Goal: Information Seeking & Learning: Learn about a topic

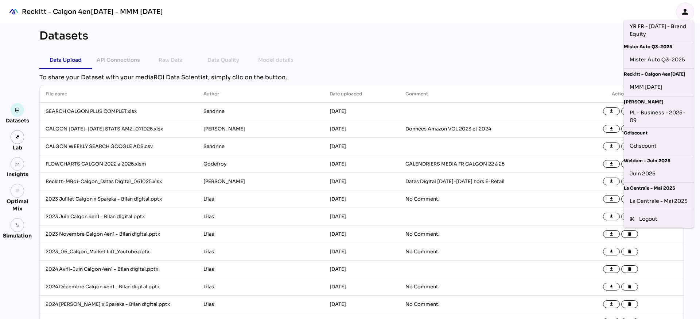
scroll to position [138, 0]
click at [640, 146] on div "Cdiscount" at bounding box center [659, 146] width 58 height 12
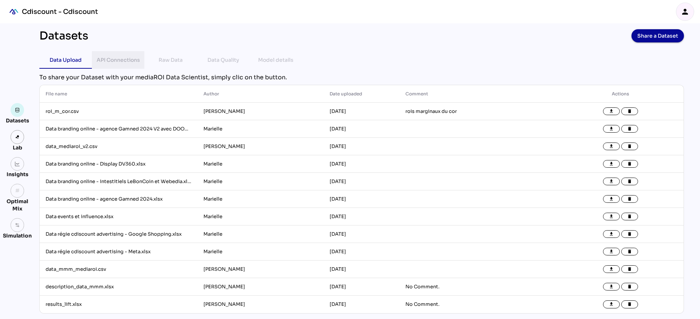
click at [125, 54] on div "API Connections" at bounding box center [118, 60] width 41 height 18
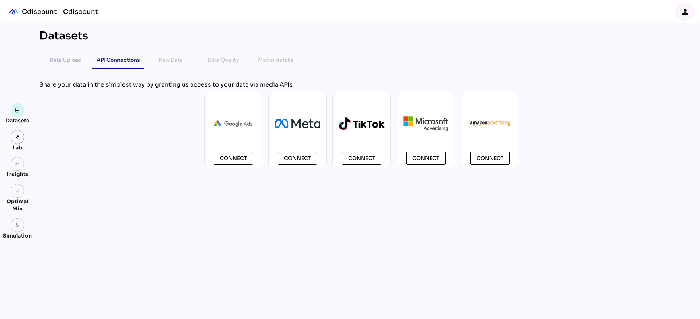
click at [162, 57] on div "Raw Data" at bounding box center [171, 59] width 24 height 9
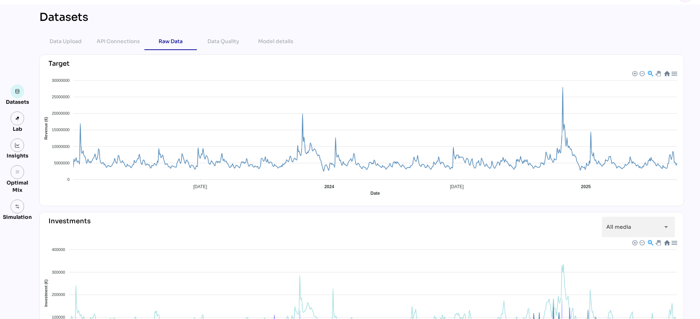
scroll to position [18, 0]
click at [674, 75] on div at bounding box center [674, 73] width 6 height 6
click at [663, 107] on div "Download CSV" at bounding box center [655, 106] width 39 height 11
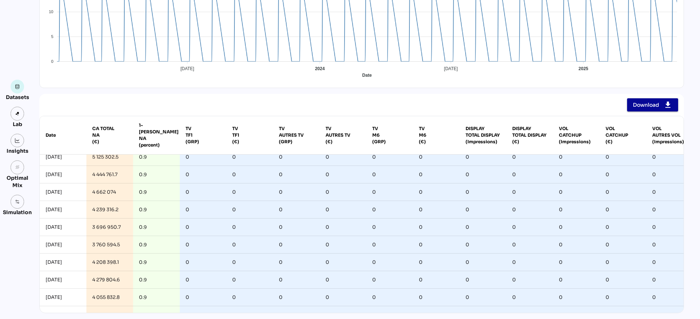
scroll to position [0, 0]
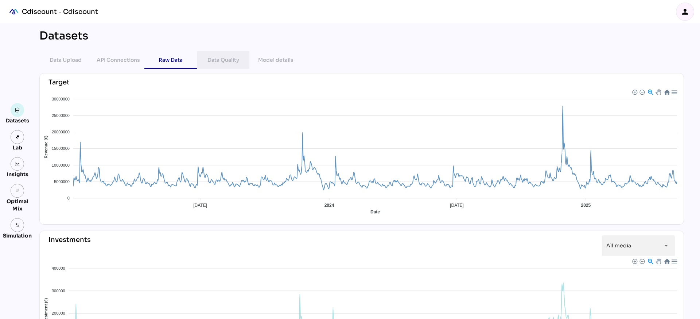
click at [212, 57] on div "Data Quality" at bounding box center [224, 59] width 32 height 9
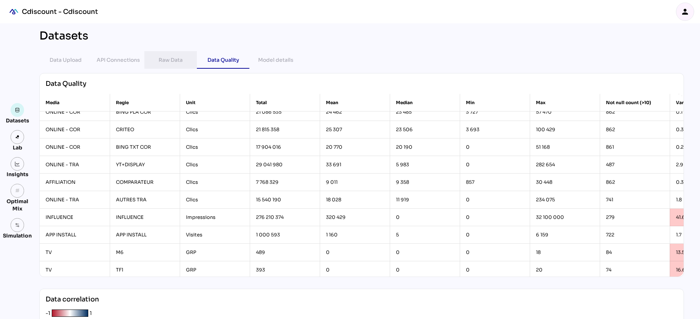
click at [188, 58] on div "Raw Data" at bounding box center [170, 60] width 53 height 18
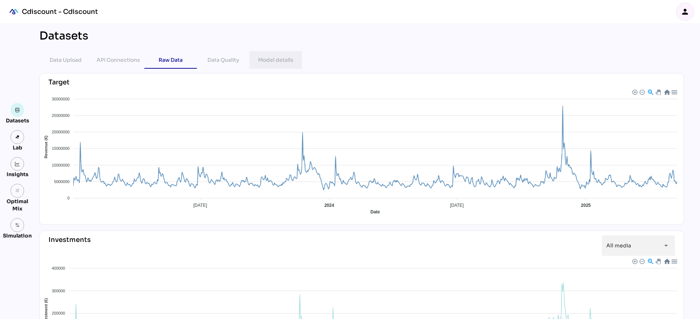
click at [280, 56] on div "Model details" at bounding box center [275, 59] width 35 height 9
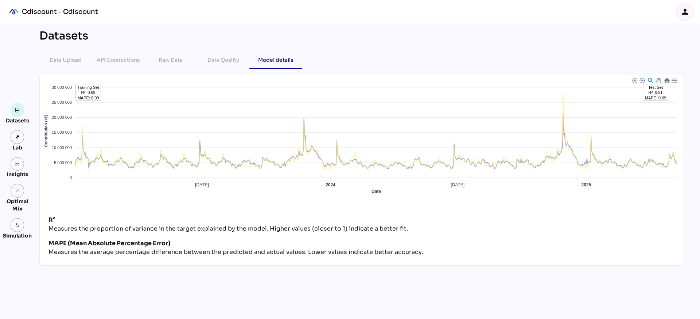
click at [20, 144] on div "Lab" at bounding box center [17, 147] width 16 height 7
click at [18, 140] on link at bounding box center [18, 137] width 14 height 14
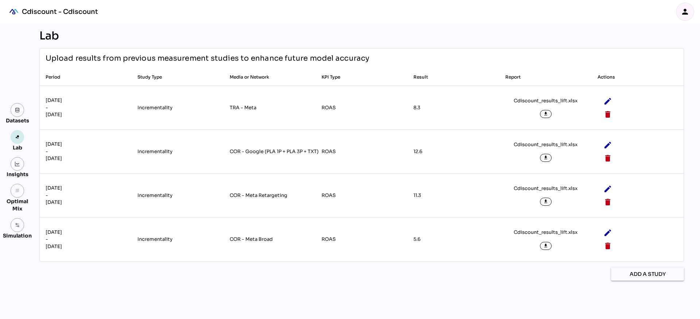
click at [19, 138] on img at bounding box center [17, 136] width 5 height 5
click at [179, 99] on td "Incrementality" at bounding box center [178, 108] width 92 height 44
click at [169, 100] on td "Incrementality" at bounding box center [178, 108] width 92 height 44
click at [27, 195] on div "grain Optimal Mix" at bounding box center [17, 198] width 29 height 28
click at [19, 194] on link "grain" at bounding box center [18, 191] width 14 height 14
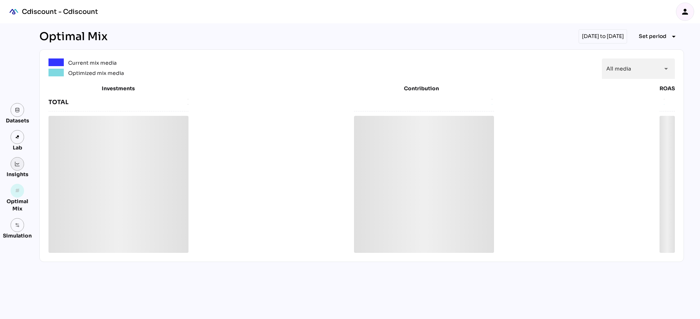
click at [22, 163] on link at bounding box center [18, 164] width 14 height 14
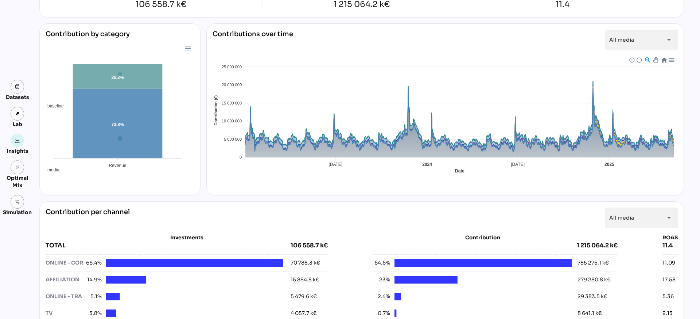
scroll to position [74, 0]
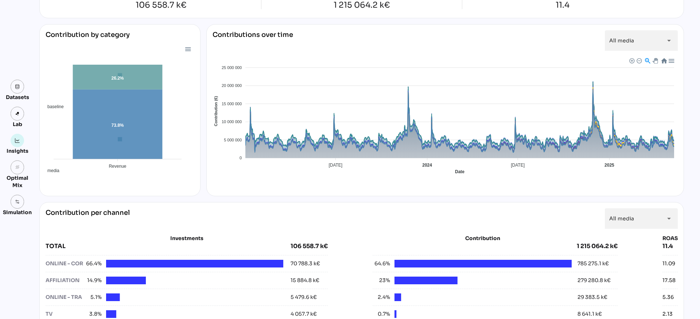
click at [672, 58] on div at bounding box center [671, 60] width 6 height 6
click at [656, 91] on div "Download CSV" at bounding box center [652, 93] width 39 height 11
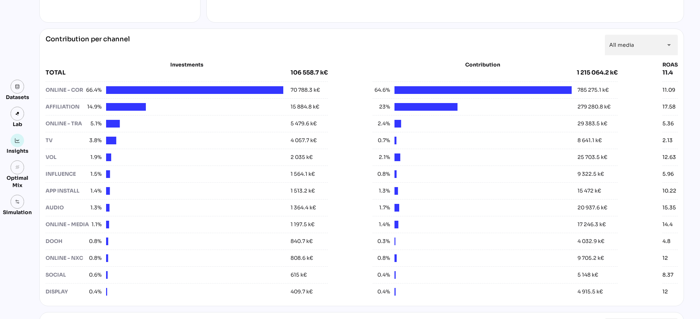
scroll to position [248, 0]
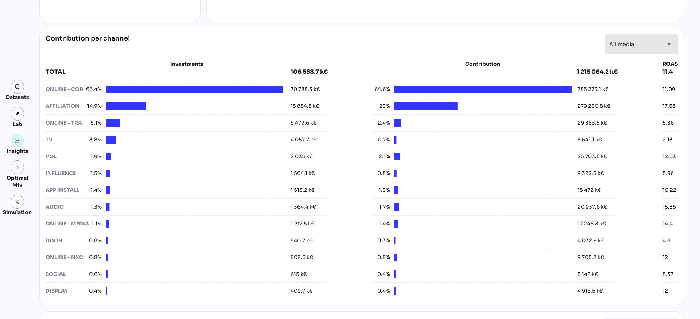
click at [653, 51] on div "All media *********" at bounding box center [635, 44] width 51 height 20
click at [547, 54] on div "Investments TOTAL 106 558.7 k€ ONLINE - COR 66.4% 70 788.3 k€ AFFILIATION 14.9%…" at bounding box center [362, 176] width 633 height 244
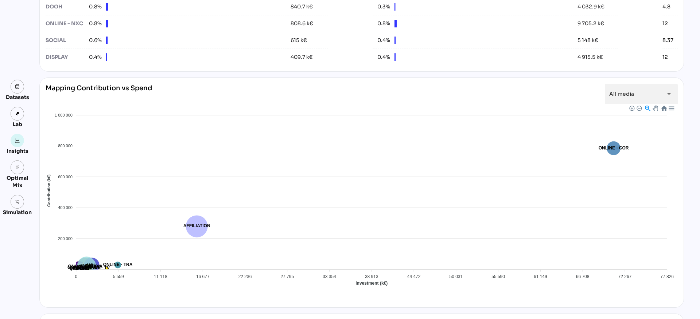
scroll to position [507, 0]
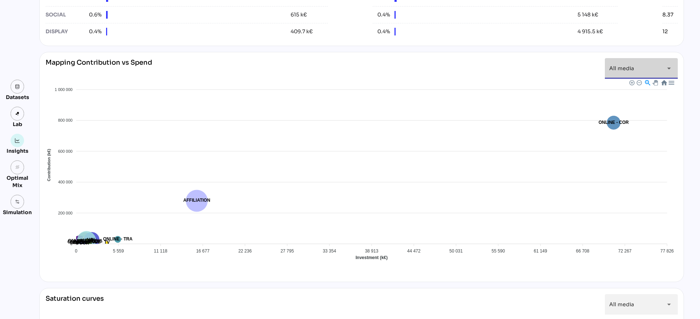
click at [666, 66] on icon "arrow_drop_down" at bounding box center [669, 68] width 9 height 9
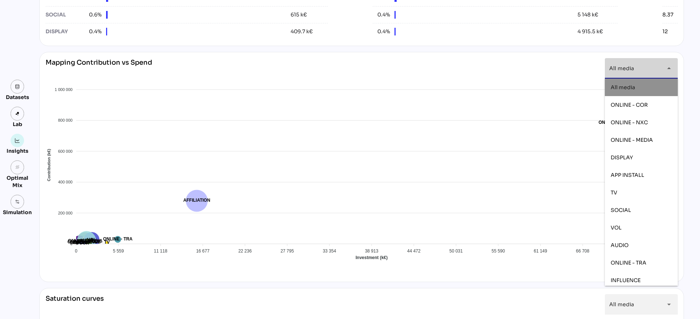
click at [666, 64] on icon "arrow_drop_down" at bounding box center [669, 68] width 9 height 9
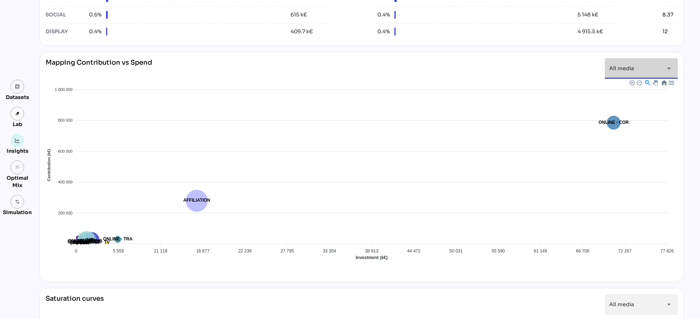
click at [671, 82] on div at bounding box center [671, 82] width 6 height 6
click at [560, 74] on div "Mapping Contribution vs Spend All media ********* arrow_drop_down" at bounding box center [362, 68] width 633 height 20
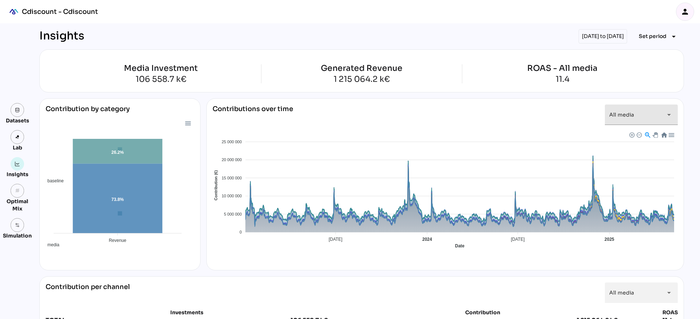
click at [672, 111] on icon "arrow_drop_down" at bounding box center [669, 114] width 9 height 9
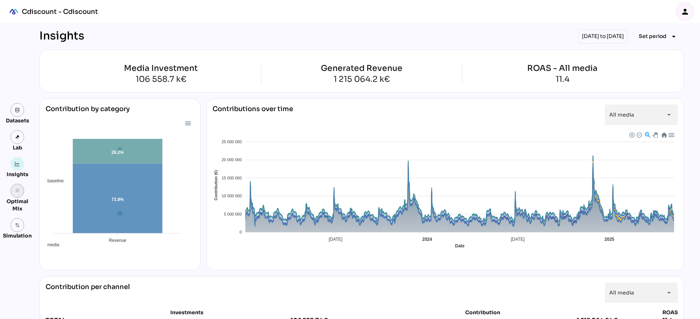
click at [22, 193] on link "grain" at bounding box center [18, 191] width 14 height 14
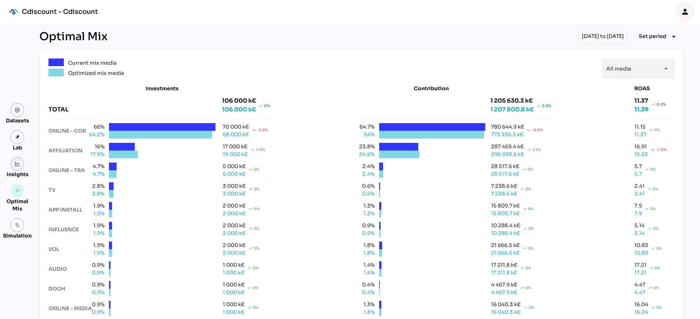
click at [18, 166] on link at bounding box center [18, 164] width 14 height 14
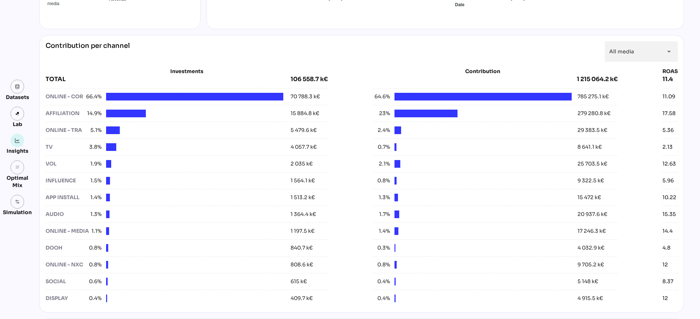
scroll to position [256, 0]
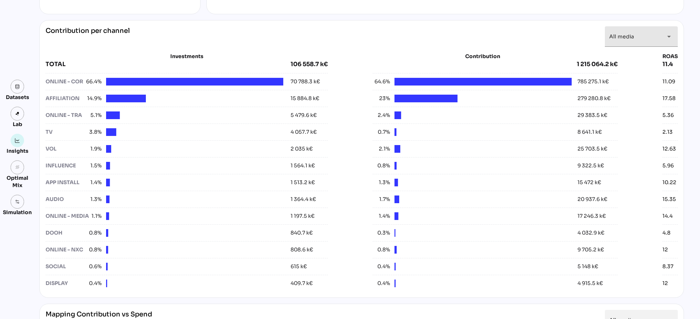
click at [657, 36] on div "All media *********" at bounding box center [635, 36] width 51 height 20
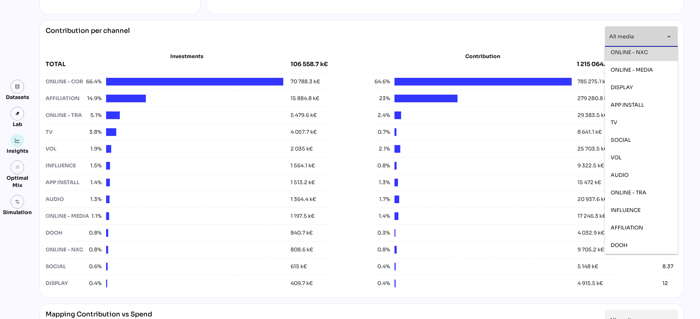
scroll to position [0, 0]
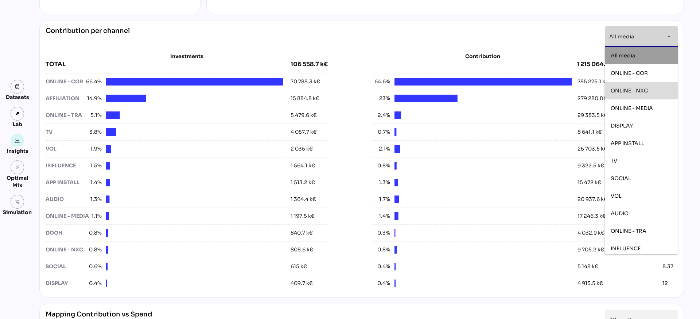
click at [643, 73] on span "ONLINE - COR" at bounding box center [629, 73] width 37 height 7
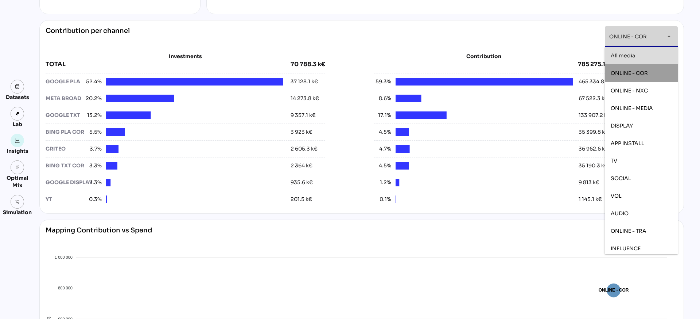
click at [644, 54] on div "All media" at bounding box center [641, 56] width 61 height 6
type input "*********"
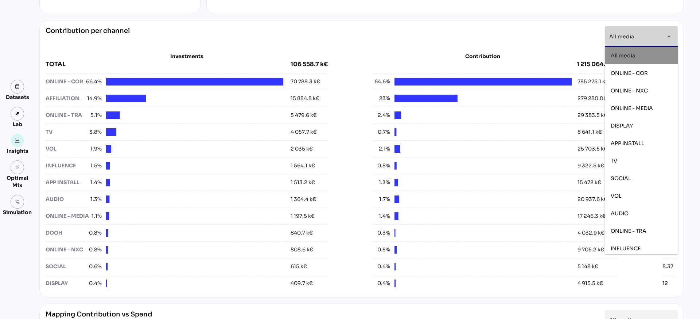
click at [625, 51] on div "All media" at bounding box center [641, 56] width 61 height 12
click at [541, 39] on div "Contribution per channel All media ********* arrow_drop_down" at bounding box center [362, 36] width 633 height 20
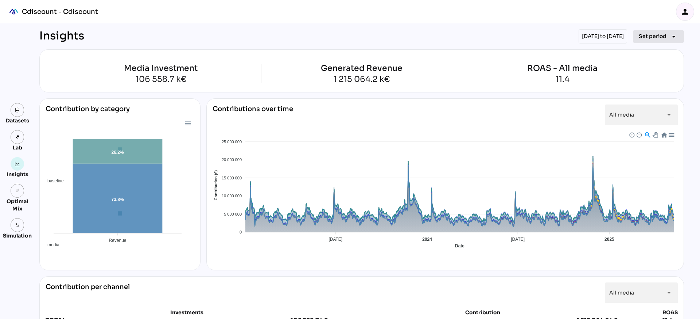
click at [675, 35] on icon "arrow_drop_down" at bounding box center [674, 36] width 9 height 9
click at [454, 40] on div "Insights 01/01/2023 to 11/05/2025 Set period arrow_drop_down" at bounding box center [361, 36] width 645 height 14
click at [11, 144] on div "Lab" at bounding box center [17, 147] width 16 height 7
click at [14, 141] on link at bounding box center [18, 137] width 14 height 14
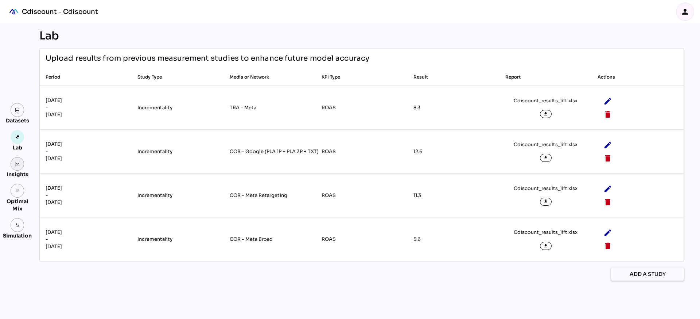
click at [22, 163] on link at bounding box center [18, 164] width 14 height 14
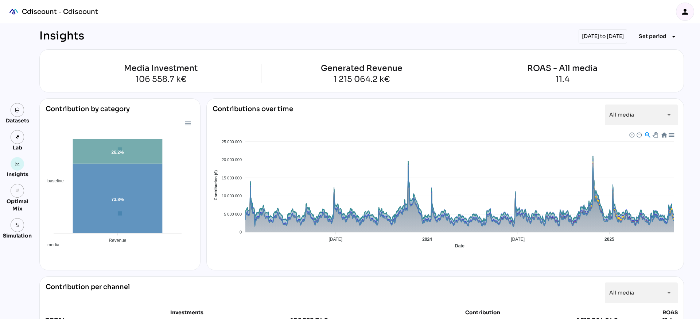
click at [13, 198] on div "Optimal Mix" at bounding box center [17, 204] width 29 height 15
click at [18, 189] on icon "grain" at bounding box center [17, 190] width 5 height 5
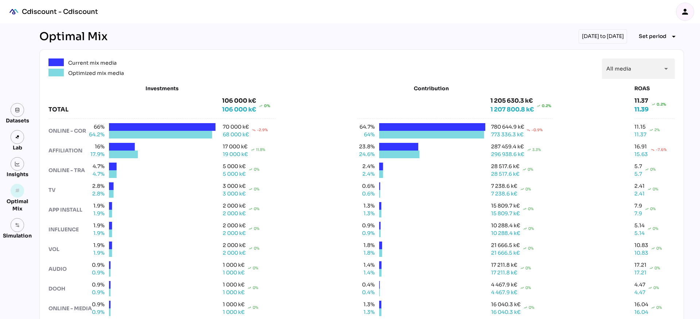
click at [24, 163] on div "Insights" at bounding box center [17, 167] width 29 height 21
click at [19, 166] on img at bounding box center [17, 163] width 5 height 5
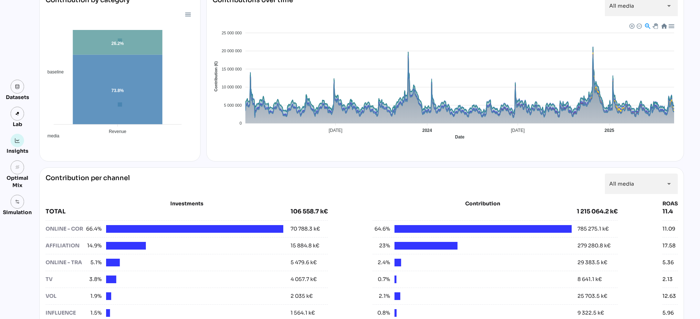
scroll to position [106, 0]
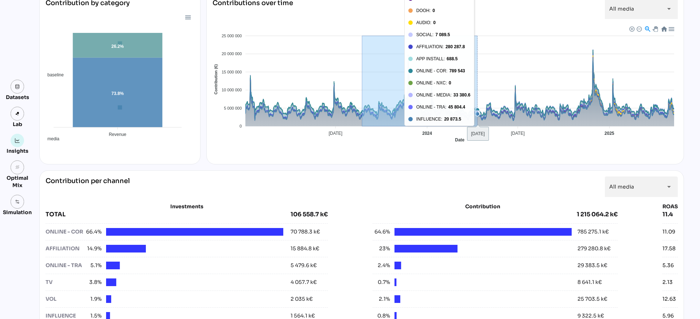
drag, startPoint x: 363, startPoint y: 67, endPoint x: 478, endPoint y: 67, distance: 114.9
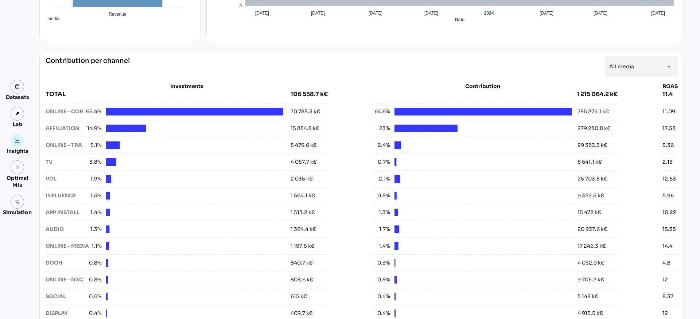
scroll to position [0, 0]
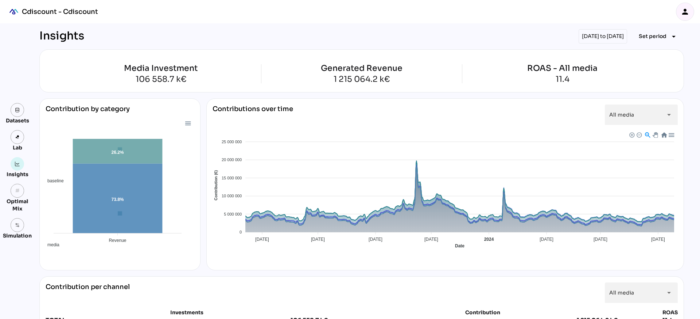
click at [673, 135] on div at bounding box center [671, 134] width 6 height 6
click at [645, 116] on div "All media *********" at bounding box center [635, 114] width 51 height 20
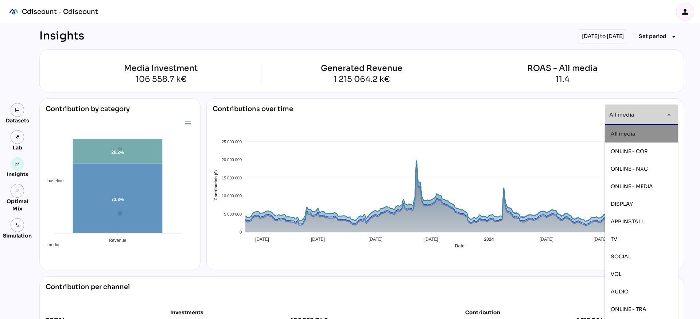
click at [632, 136] on div "All media" at bounding box center [641, 134] width 61 height 12
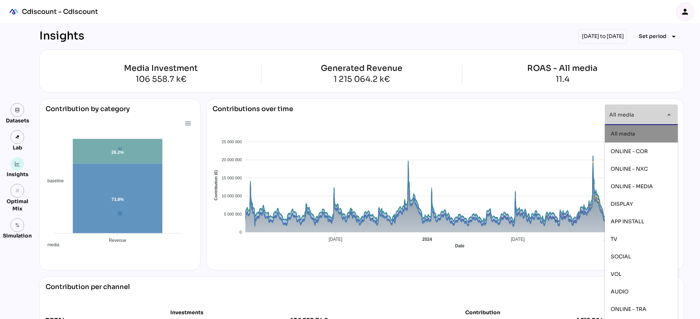
click at [618, 128] on div "All media" at bounding box center [641, 134] width 61 height 12
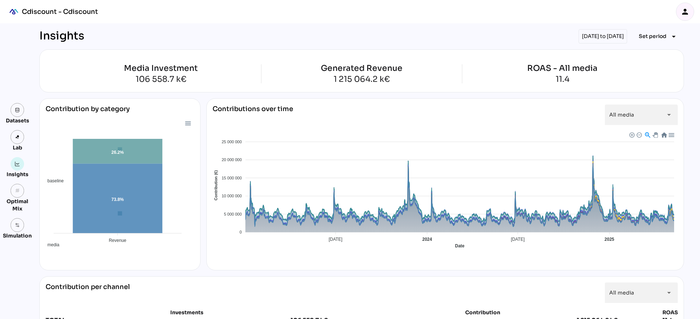
click at [538, 105] on div "Contributions over time All media ********* arrow_drop_down" at bounding box center [446, 117] width 466 height 26
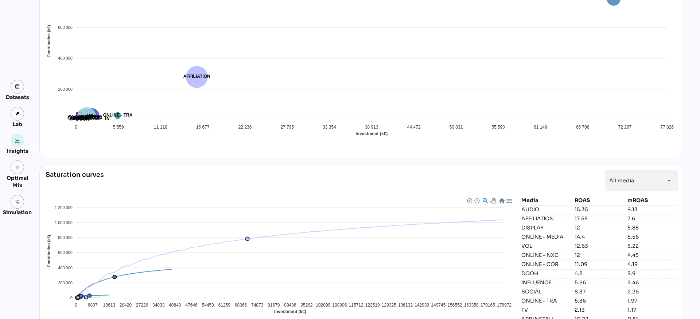
scroll to position [663, 0]
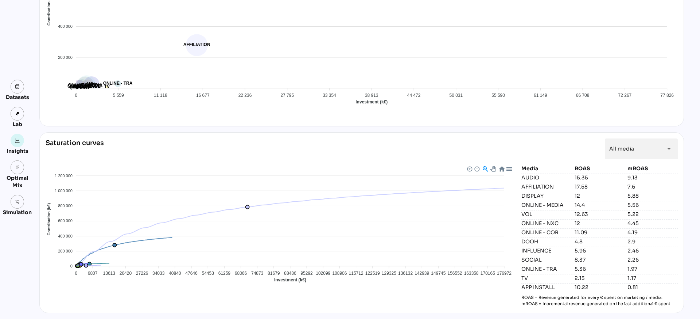
click at [77, 163] on span "ONLINE - COR" at bounding box center [59, 165] width 35 height 5
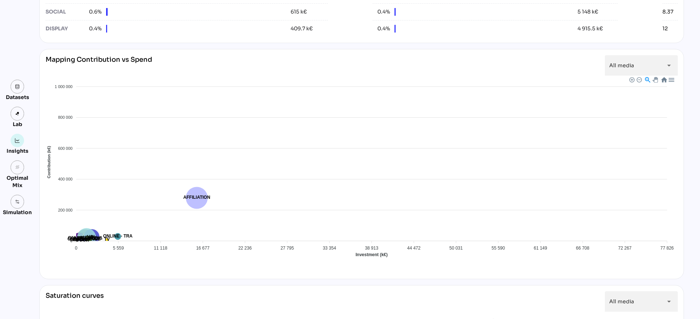
scroll to position [537, 0]
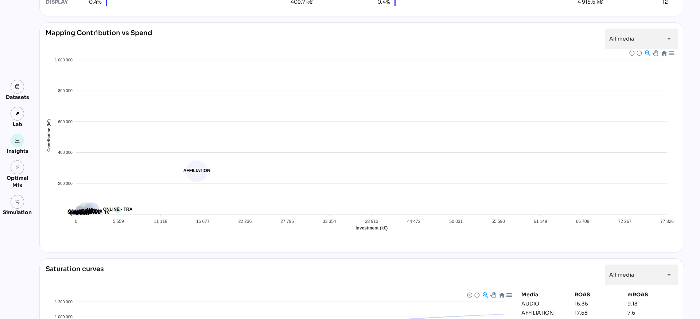
click at [77, 289] on span "ONLINE - COR" at bounding box center [59, 291] width 35 height 5
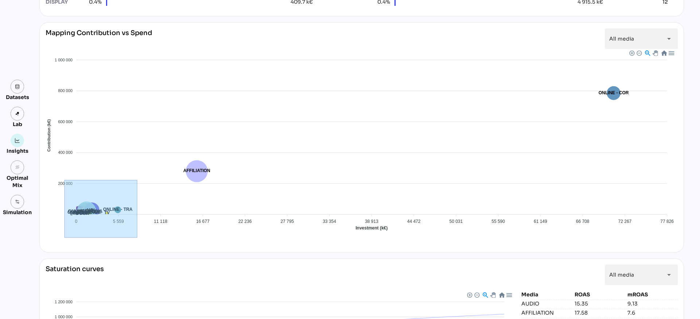
drag, startPoint x: 65, startPoint y: 180, endPoint x: 146, endPoint y: 240, distance: 100.5
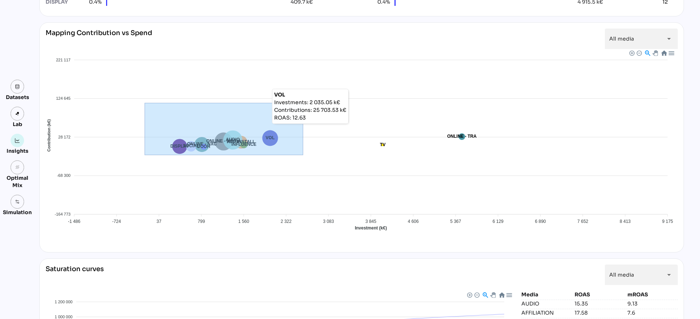
drag, startPoint x: 145, startPoint y: 103, endPoint x: 312, endPoint y: 158, distance: 175.7
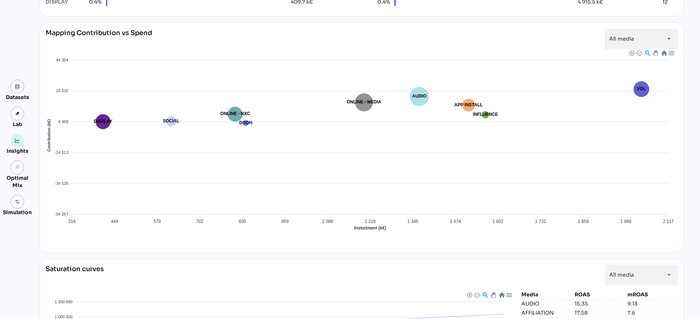
drag, startPoint x: 177, startPoint y: 138, endPoint x: 560, endPoint y: 188, distance: 386.2
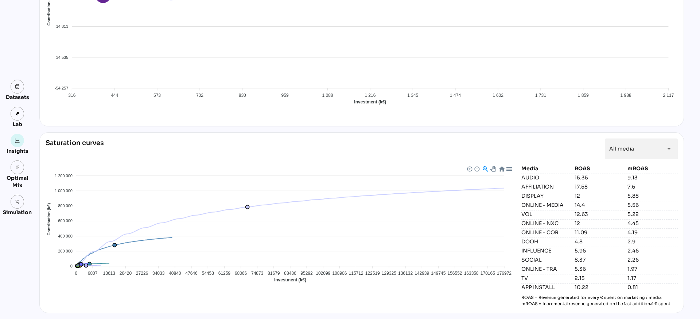
scroll to position [663, 0]
click at [140, 162] on div "Saturation curves All media ********* arrow_drop_down" at bounding box center [362, 151] width 633 height 26
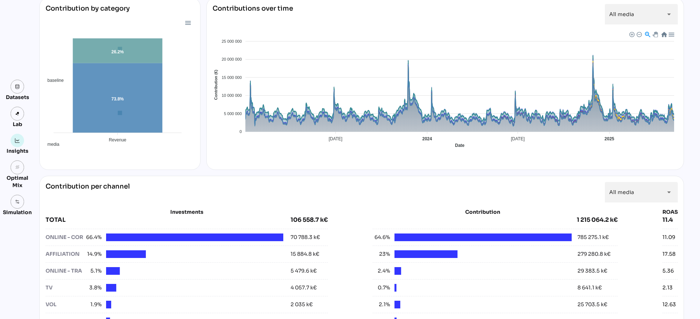
scroll to position [0, 0]
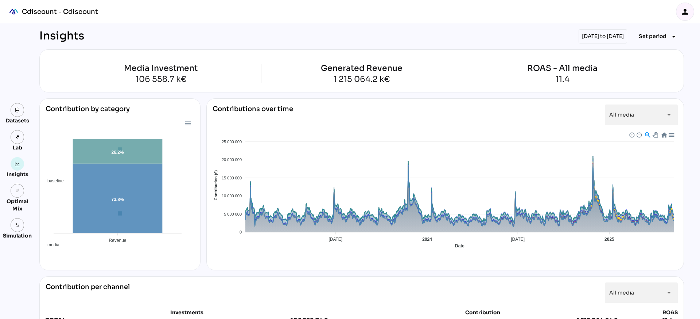
click at [616, 40] on div "01/01/2023 to 11/05/2025" at bounding box center [603, 36] width 49 height 14
click at [580, 36] on div "01/01/2023 to 11/05/2025" at bounding box center [603, 36] width 49 height 14
click at [640, 35] on span "Set period" at bounding box center [653, 36] width 28 height 9
click at [645, 124] on div "Custom Period" at bounding box center [655, 122] width 49 height 6
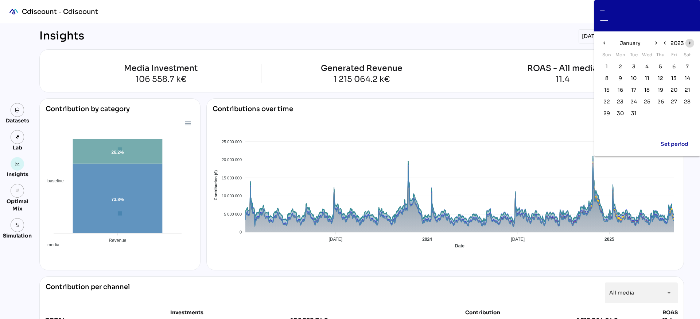
click at [694, 43] on span "chevron_right" at bounding box center [690, 43] width 9 height 9
click at [652, 42] on span "chevron_right" at bounding box center [656, 43] width 9 height 9
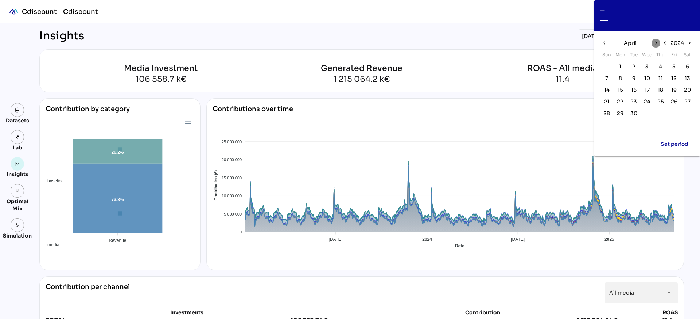
click at [652, 42] on span "chevron_right" at bounding box center [656, 43] width 9 height 9
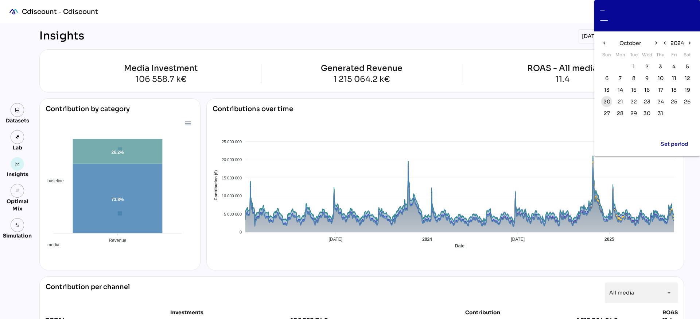
click at [605, 100] on span "20" at bounding box center [607, 101] width 7 height 8
click at [690, 40] on icon "chevron_right" at bounding box center [690, 43] width 6 height 6
click at [605, 45] on icon "chevron_left" at bounding box center [605, 43] width 6 height 6
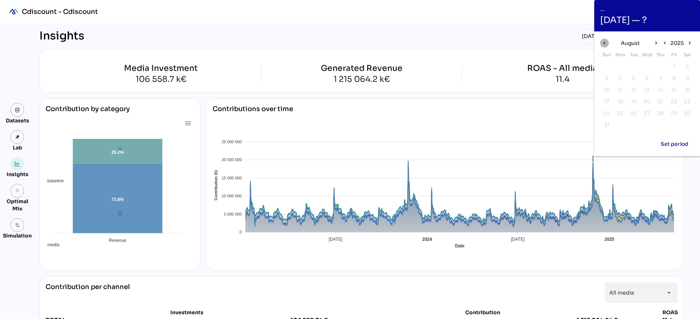
click at [605, 45] on icon "chevron_left" at bounding box center [605, 43] width 6 height 6
click at [606, 89] on span "11" at bounding box center [607, 90] width 4 height 8
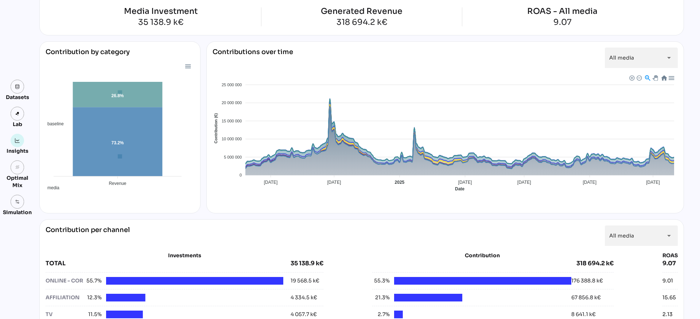
scroll to position [57, 0]
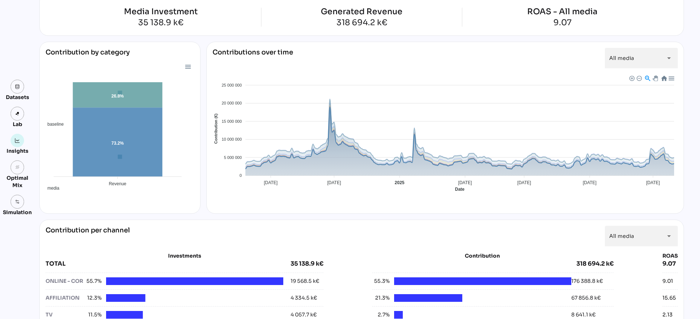
click at [231, 250] on span "Baseline" at bounding box center [220, 252] width 22 height 5
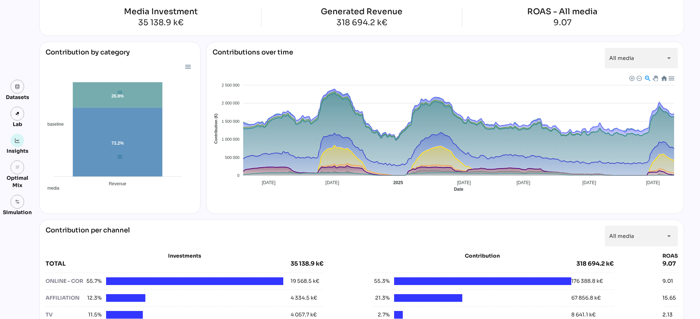
click at [220, 314] on span "TV" at bounding box center [214, 316] width 11 height 5
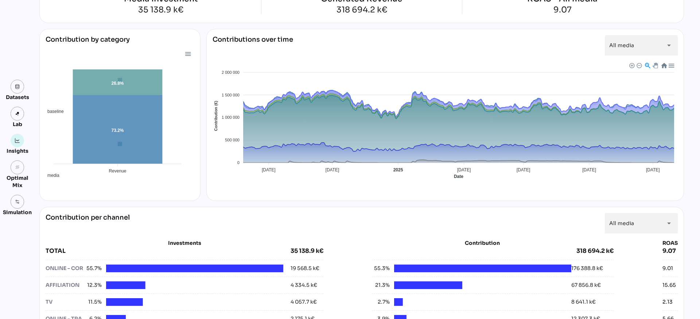
scroll to position [71, 0]
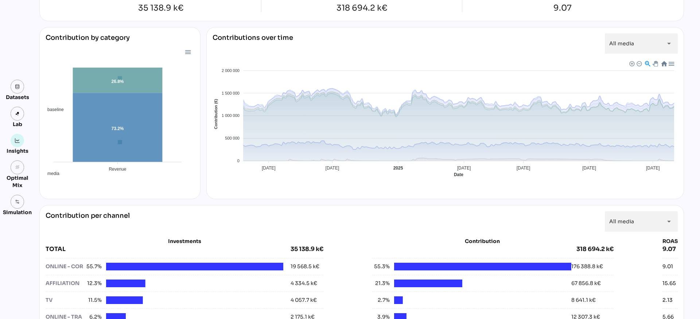
click at [220, 300] on span "TV" at bounding box center [214, 302] width 11 height 5
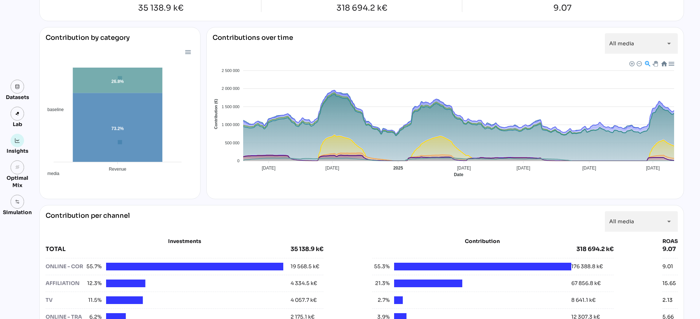
click at [463, 184] on div "Baseline TV DISPLAY VOL DOOH AUDIO SOCIAL AFFILIATION APP INSTALL ONLINE - COR …" at bounding box center [446, 210] width 466 height 64
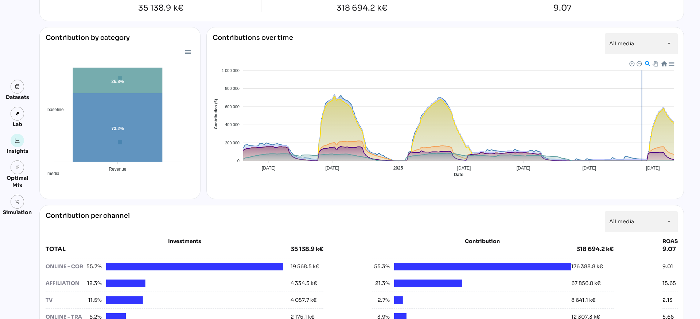
click at [642, 178] on div "Baseline TV DISPLAY VOL DOOH AUDIO SOCIAL AFFILIATION APP INSTALL ONLINE - COR …" at bounding box center [446, 210] width 466 height 64
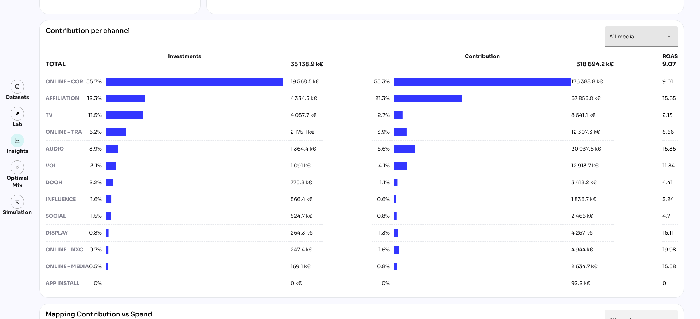
scroll to position [259, 0]
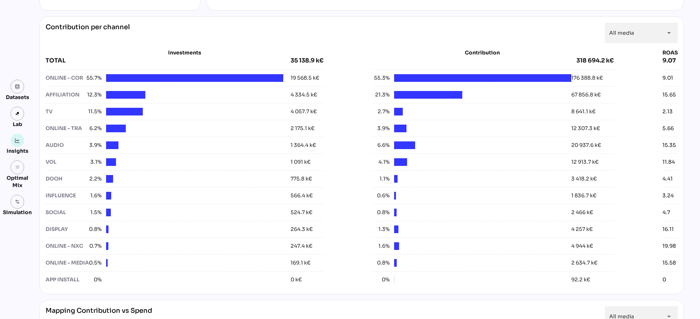
click at [341, 96] on div "Investments TOTAL 35 138.9 k€ ONLINE - COR 55.7% 19 568.5 k€ AFFILIATION 12.3% …" at bounding box center [362, 168] width 633 height 239
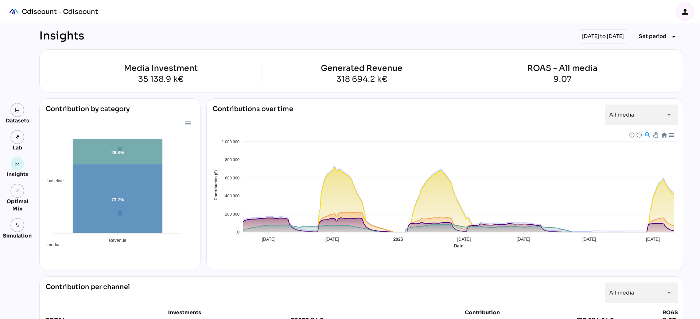
scroll to position [259, 0]
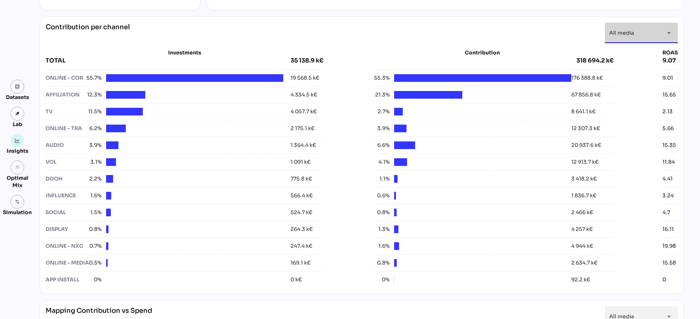
click at [610, 43] on div "All media *********" at bounding box center [635, 33] width 51 height 20
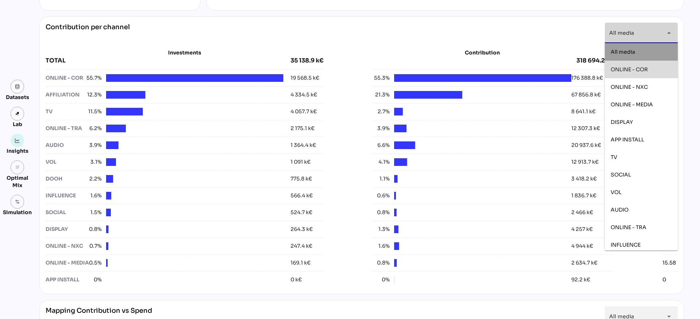
click at [622, 69] on span "ONLINE - COR" at bounding box center [629, 69] width 37 height 7
type input "**********"
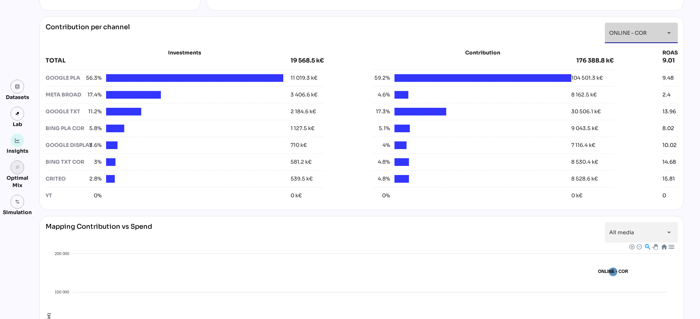
click at [13, 169] on link "grain" at bounding box center [18, 167] width 14 height 14
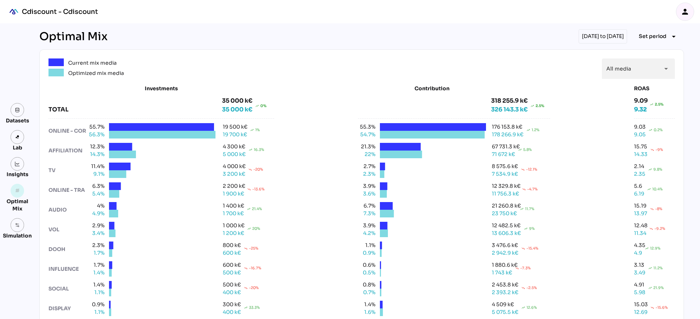
click at [26, 221] on div "Simulation" at bounding box center [17, 228] width 29 height 21
click at [18, 227] on img at bounding box center [17, 224] width 5 height 5
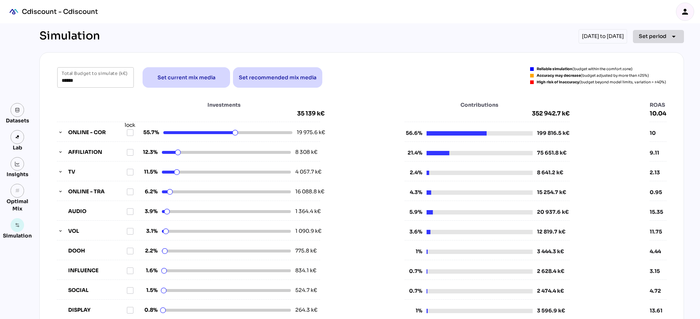
click at [653, 30] on button "Set period arrow_drop_down" at bounding box center [658, 36] width 51 height 13
click at [689, 6] on div "person" at bounding box center [686, 12] width 18 height 18
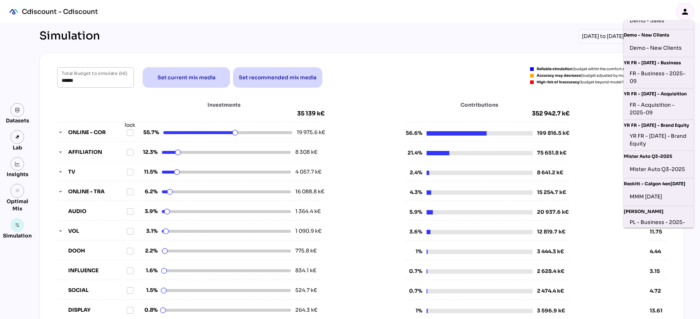
scroll to position [26, 0]
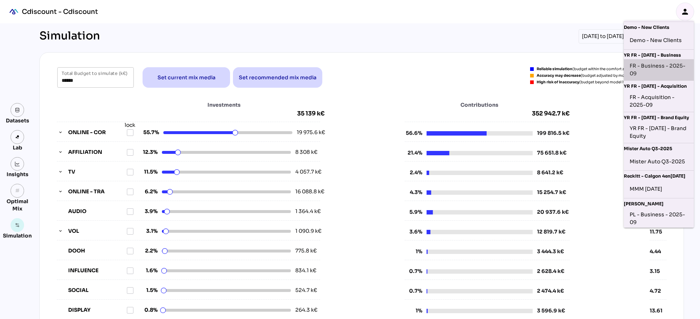
click at [649, 66] on div "FR - Business - 2025-09" at bounding box center [659, 69] width 58 height 15
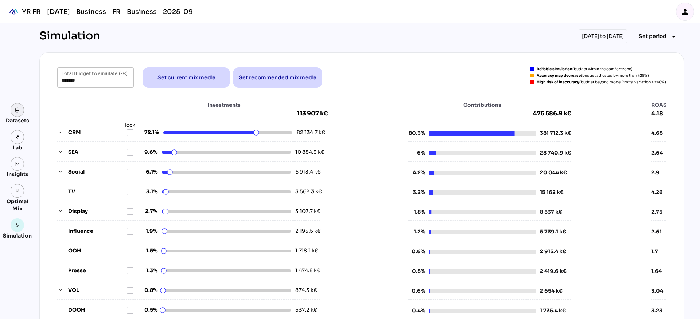
click at [16, 114] on link at bounding box center [18, 110] width 14 height 14
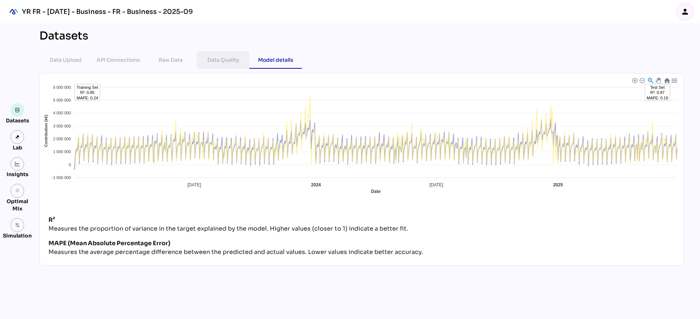
click at [216, 58] on div "Data Quality" at bounding box center [224, 59] width 32 height 9
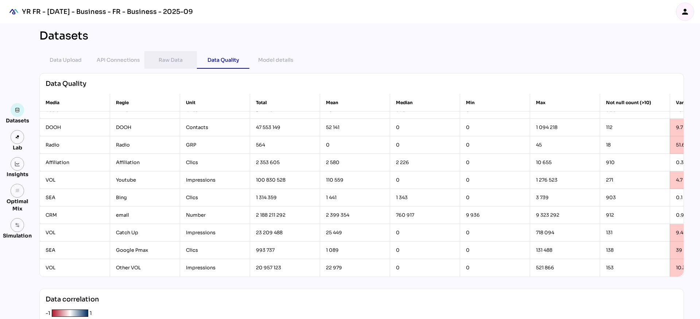
click at [188, 61] on div "Raw Data" at bounding box center [170, 60] width 53 height 18
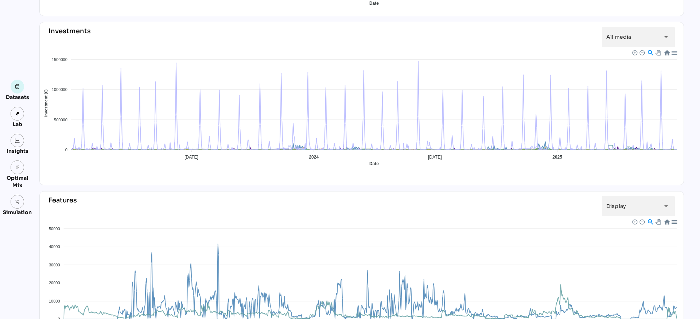
scroll to position [206, 0]
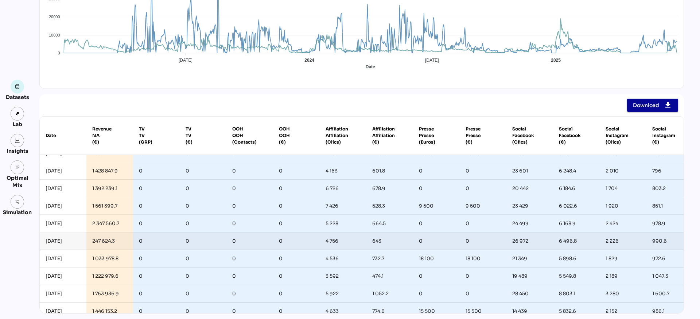
scroll to position [44, 0]
click at [19, 117] on link at bounding box center [18, 114] width 14 height 14
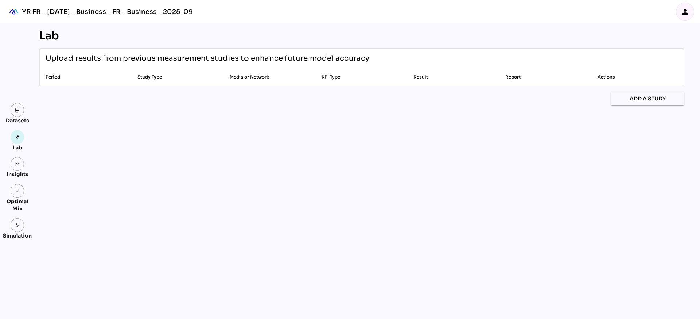
click at [17, 157] on div "Insights" at bounding box center [17, 167] width 29 height 21
click at [18, 163] on img at bounding box center [17, 163] width 5 height 5
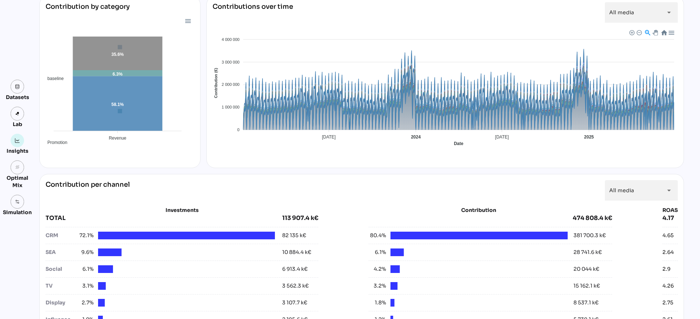
scroll to position [31, 0]
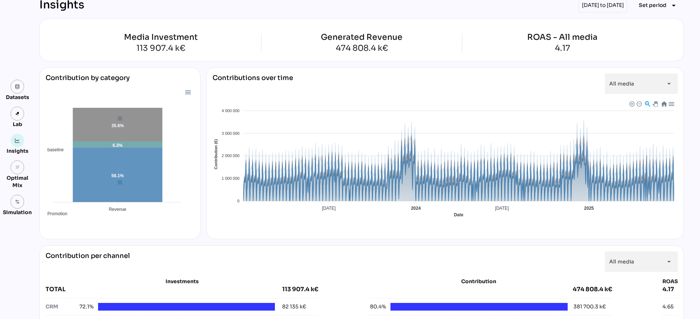
click at [231, 276] on span "Baseline" at bounding box center [220, 278] width 22 height 5
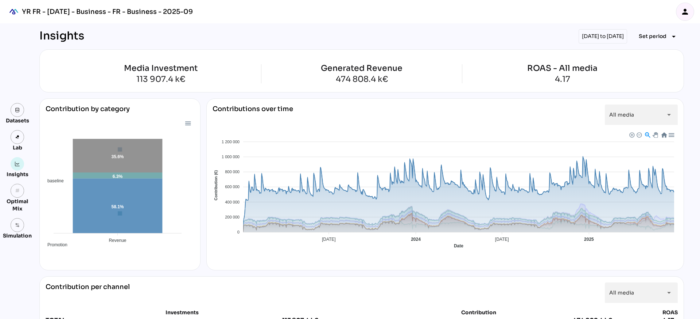
scroll to position [31, 0]
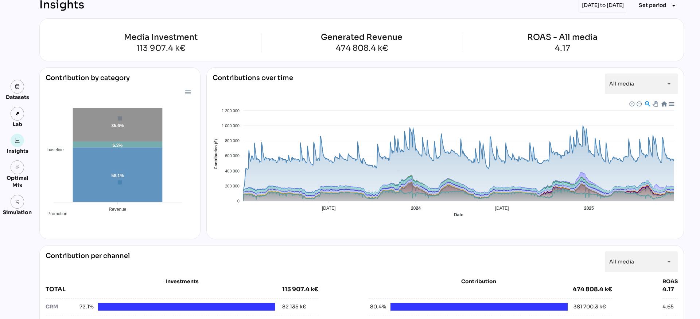
click at [231, 276] on span "Baseline" at bounding box center [220, 278] width 22 height 5
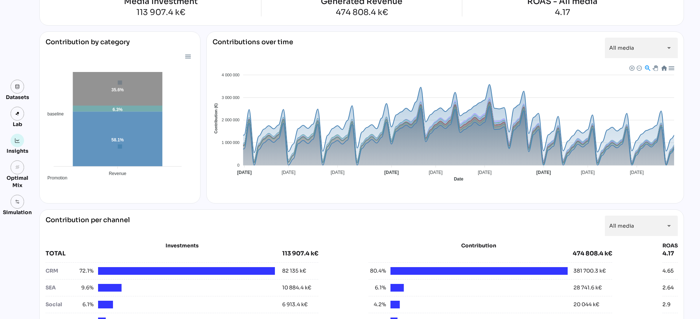
scroll to position [63, 0]
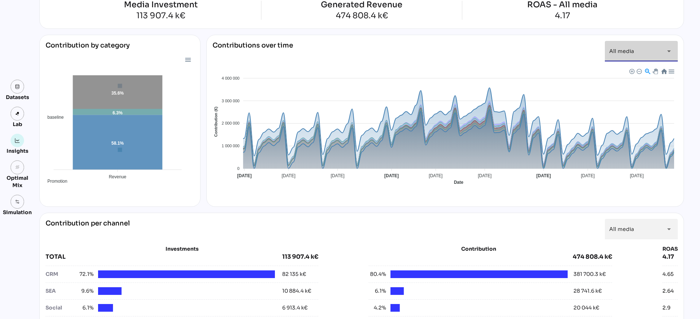
click at [642, 57] on div "All media *********" at bounding box center [635, 51] width 51 height 20
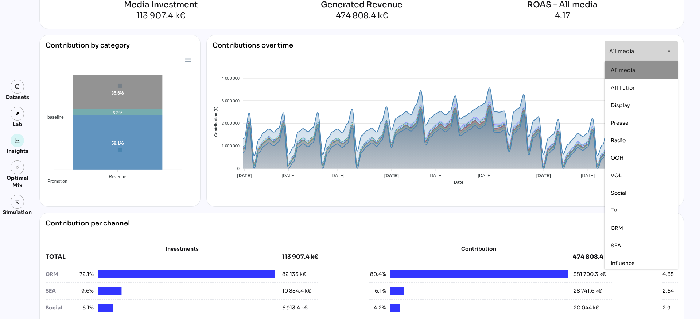
click at [638, 70] on div "All media" at bounding box center [641, 70] width 61 height 6
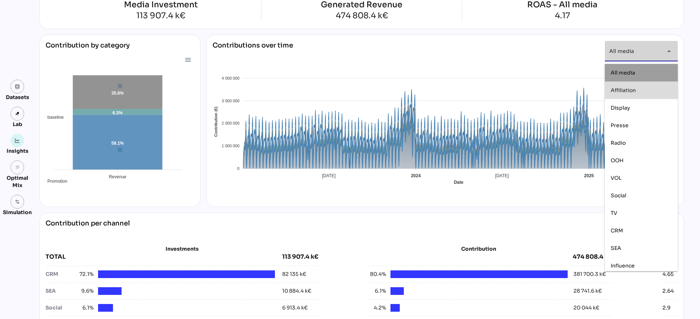
click at [517, 38] on div "Contributions over time All media ********* arrow_drop_down Baseline Promotion …" at bounding box center [445, 121] width 478 height 172
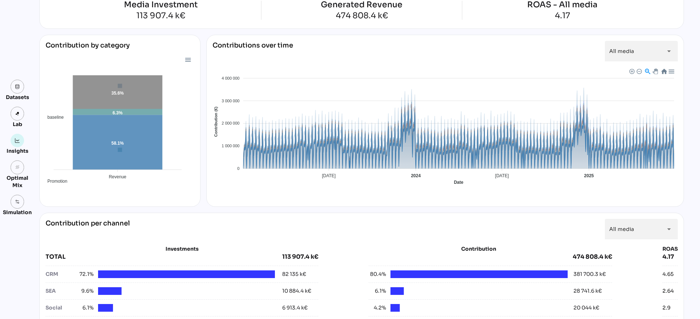
click at [231, 243] on span "Baseline" at bounding box center [220, 245] width 22 height 5
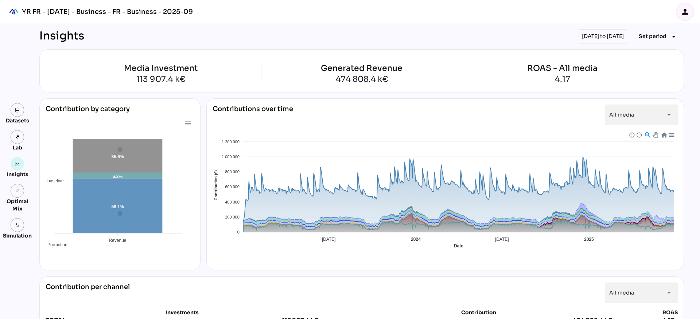
scroll to position [63, 0]
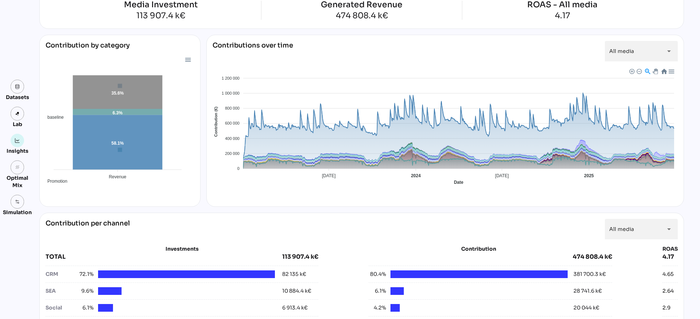
click at [231, 243] on span "Baseline" at bounding box center [220, 245] width 22 height 5
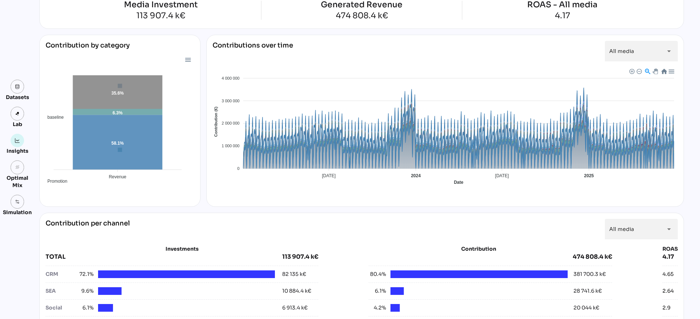
click at [231, 243] on span "Baseline" at bounding box center [220, 245] width 22 height 5
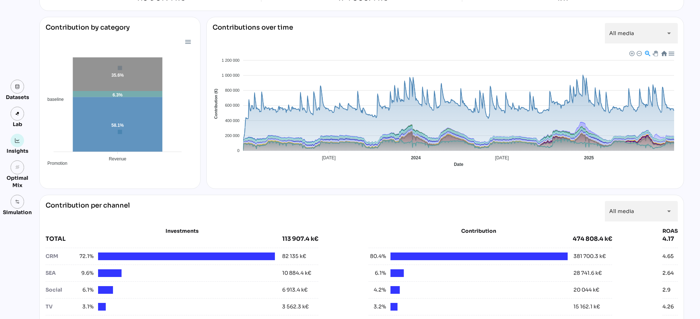
scroll to position [54, 0]
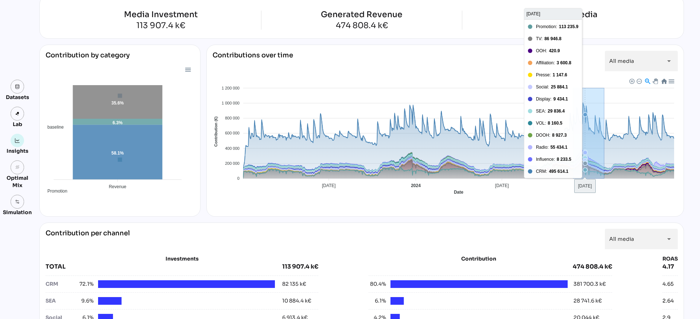
drag, startPoint x: 574, startPoint y: 141, endPoint x: 615, endPoint y: 143, distance: 40.9
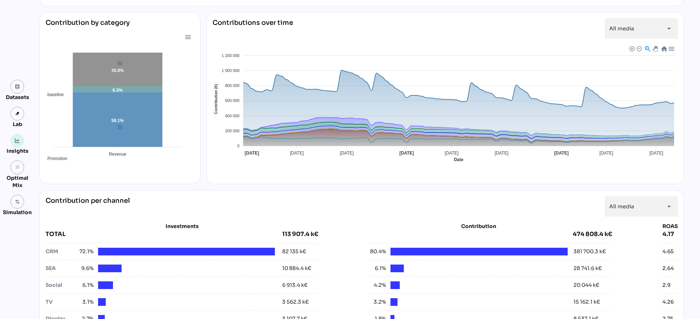
scroll to position [72, 0]
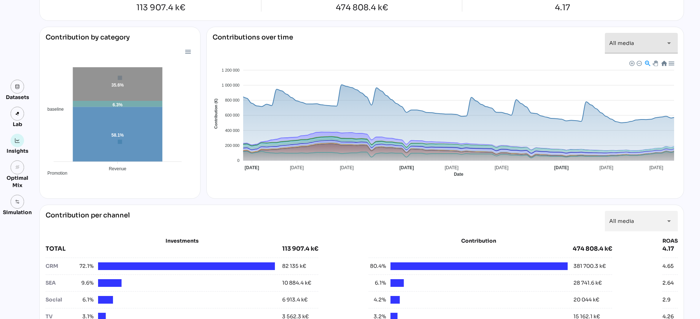
click at [625, 40] on span "All media" at bounding box center [622, 43] width 25 height 7
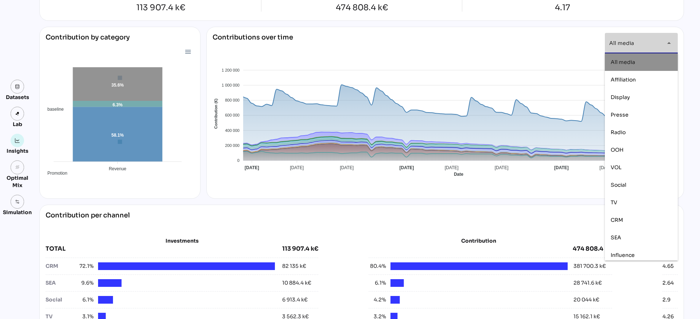
click at [622, 61] on span "All media" at bounding box center [623, 62] width 24 height 7
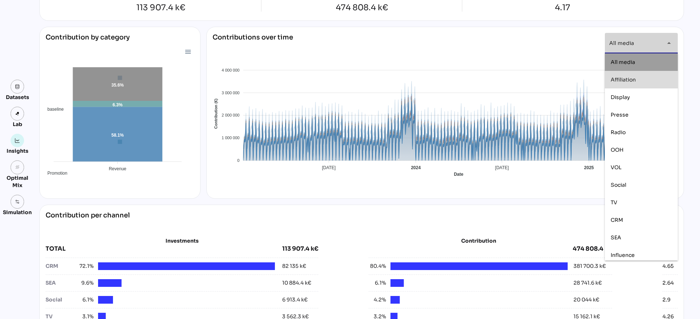
click at [231, 235] on span "Baseline" at bounding box center [220, 237] width 22 height 5
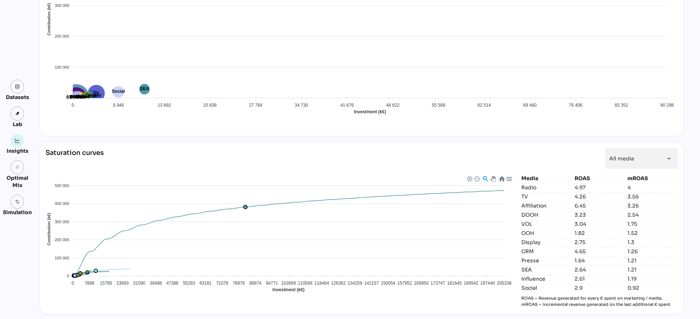
scroll to position [604, 0]
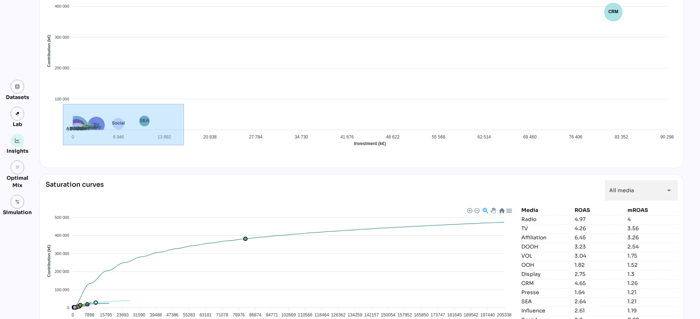
drag, startPoint x: 63, startPoint y: 104, endPoint x: 184, endPoint y: 145, distance: 127.0
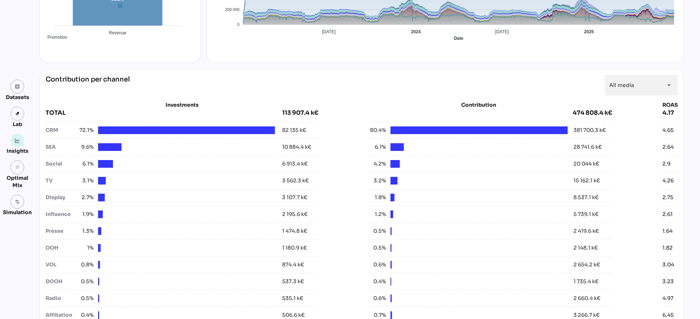
scroll to position [65, 0]
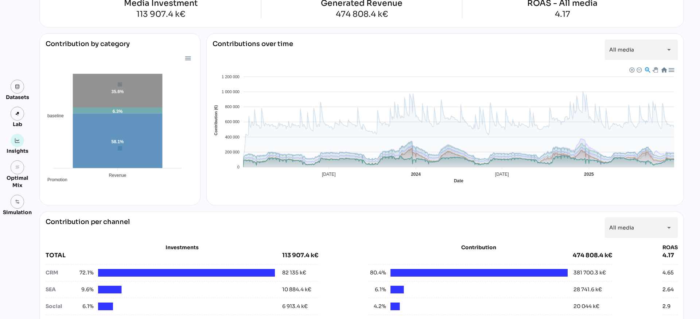
click at [235, 306] on span "Promotion" at bounding box center [222, 308] width 26 height 5
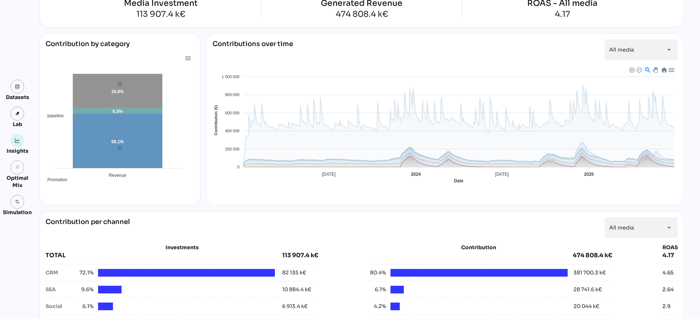
click at [231, 242] on span "Baseline" at bounding box center [220, 244] width 22 height 5
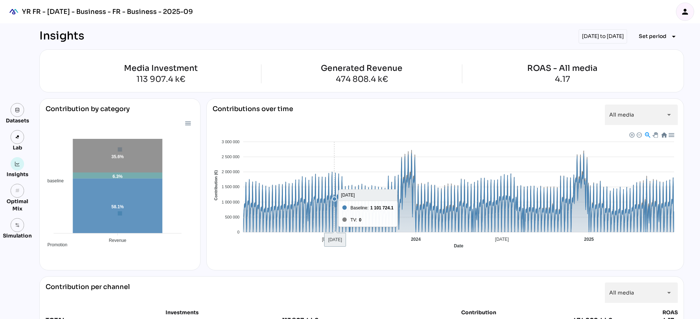
scroll to position [65, 0]
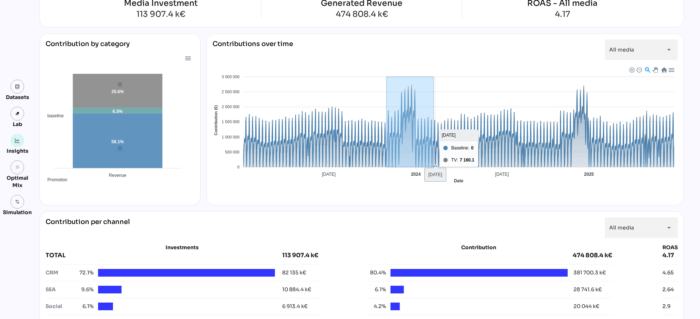
drag, startPoint x: 387, startPoint y: 94, endPoint x: 433, endPoint y: 107, distance: 47.4
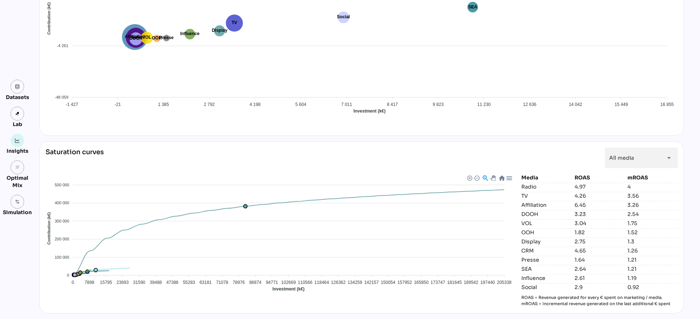
scroll to position [637, 0]
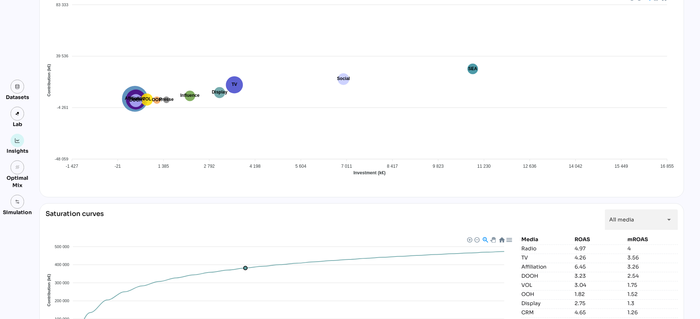
scroll to position [637, 0]
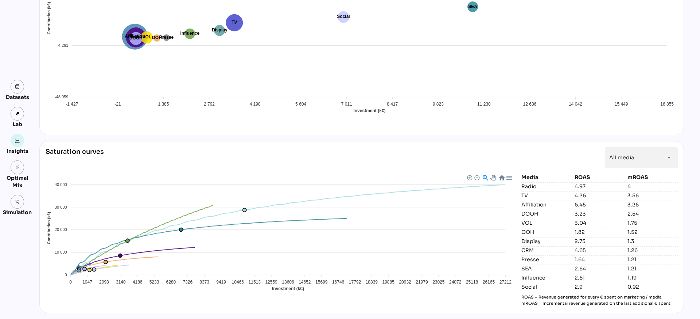
click at [29, 198] on div "Simulation" at bounding box center [17, 204] width 29 height 21
click at [17, 200] on img at bounding box center [17, 201] width 5 height 5
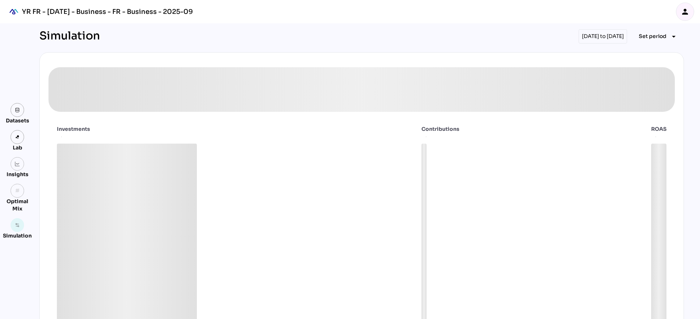
click at [20, 198] on div "Optimal Mix" at bounding box center [17, 204] width 29 height 15
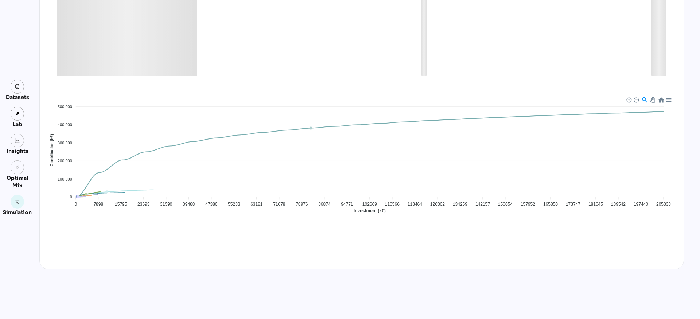
click at [18, 190] on div "Datasets Lab Insights grain Optimal Mix Simulation" at bounding box center [17, 148] width 29 height 136
click at [16, 176] on div "Optimal Mix" at bounding box center [17, 181] width 29 height 15
click at [18, 167] on icon "grain" at bounding box center [17, 167] width 5 height 5
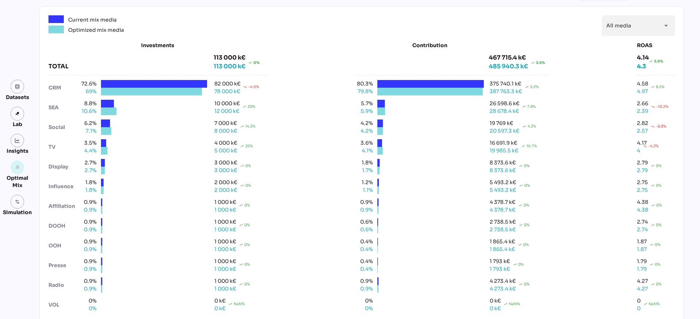
scroll to position [51, 0]
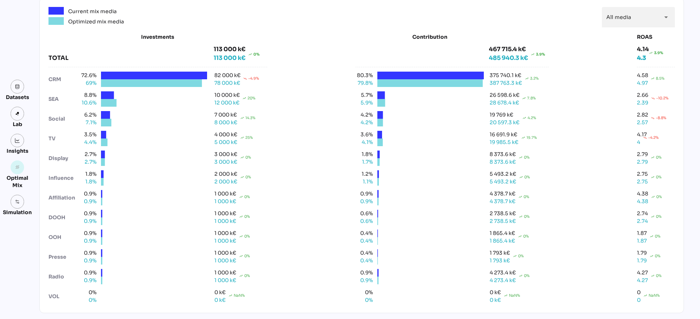
click at [22, 100] on div "Datasets" at bounding box center [17, 96] width 23 height 7
click at [16, 141] on img at bounding box center [17, 140] width 5 height 5
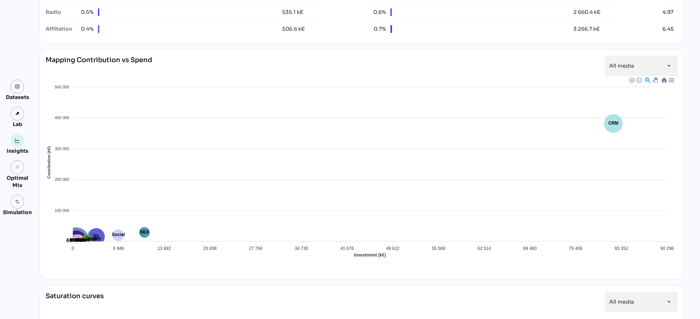
scroll to position [527, 0]
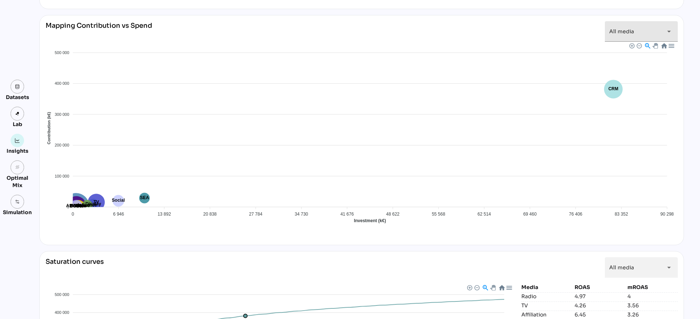
click at [623, 24] on div "All media *********" at bounding box center [635, 31] width 51 height 20
click at [562, 34] on div "Mapping Contribution vs Spend All media ********* arrow_drop_down" at bounding box center [362, 31] width 633 height 20
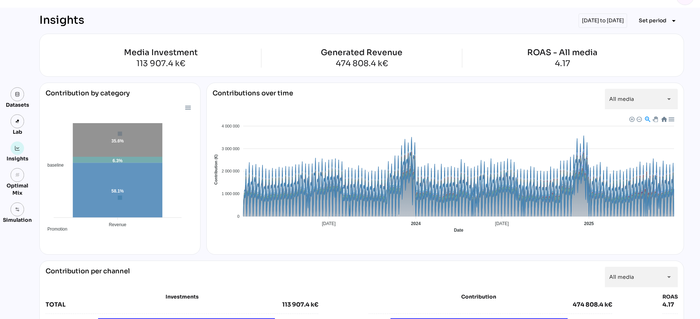
scroll to position [24, 0]
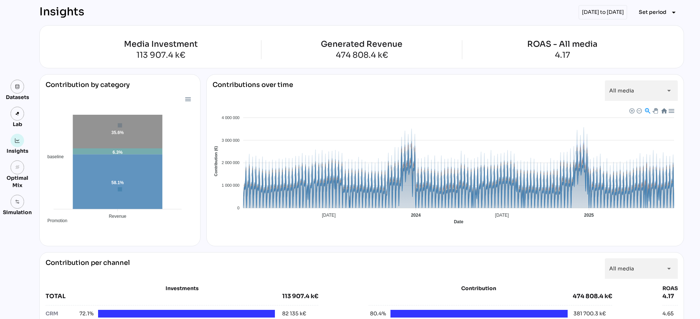
click at [231, 283] on span "Baseline" at bounding box center [220, 285] width 22 height 5
